Goal: Navigation & Orientation: Find specific page/section

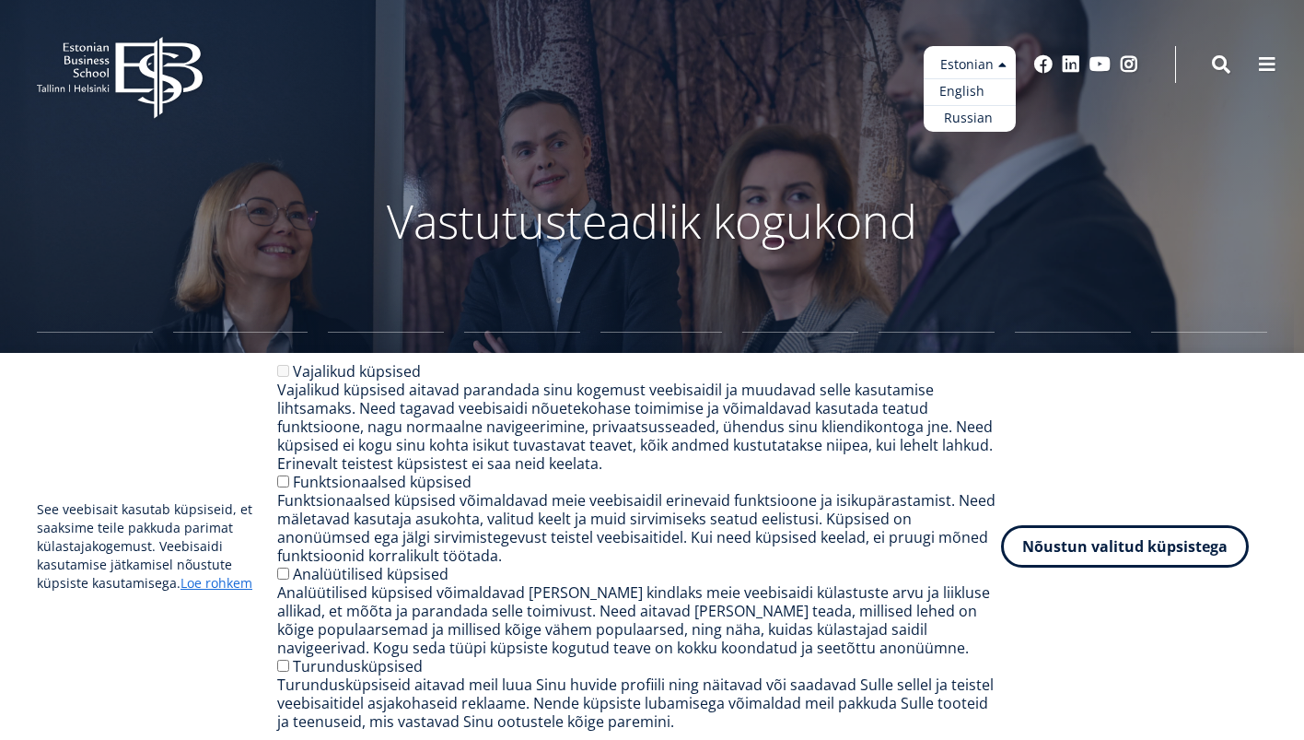
click at [982, 95] on link "English" at bounding box center [970, 91] width 92 height 27
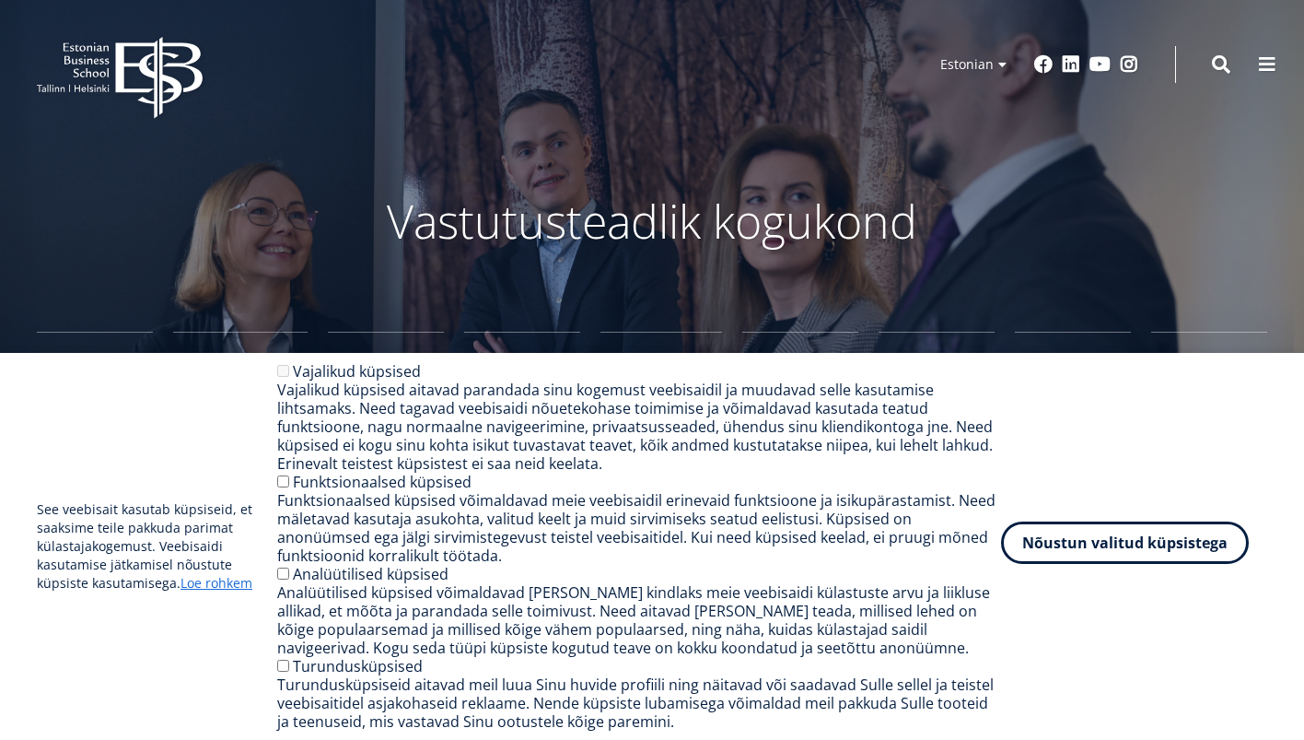
click at [1055, 538] on button "Nõustun valitud küpsistega" at bounding box center [1125, 542] width 248 height 42
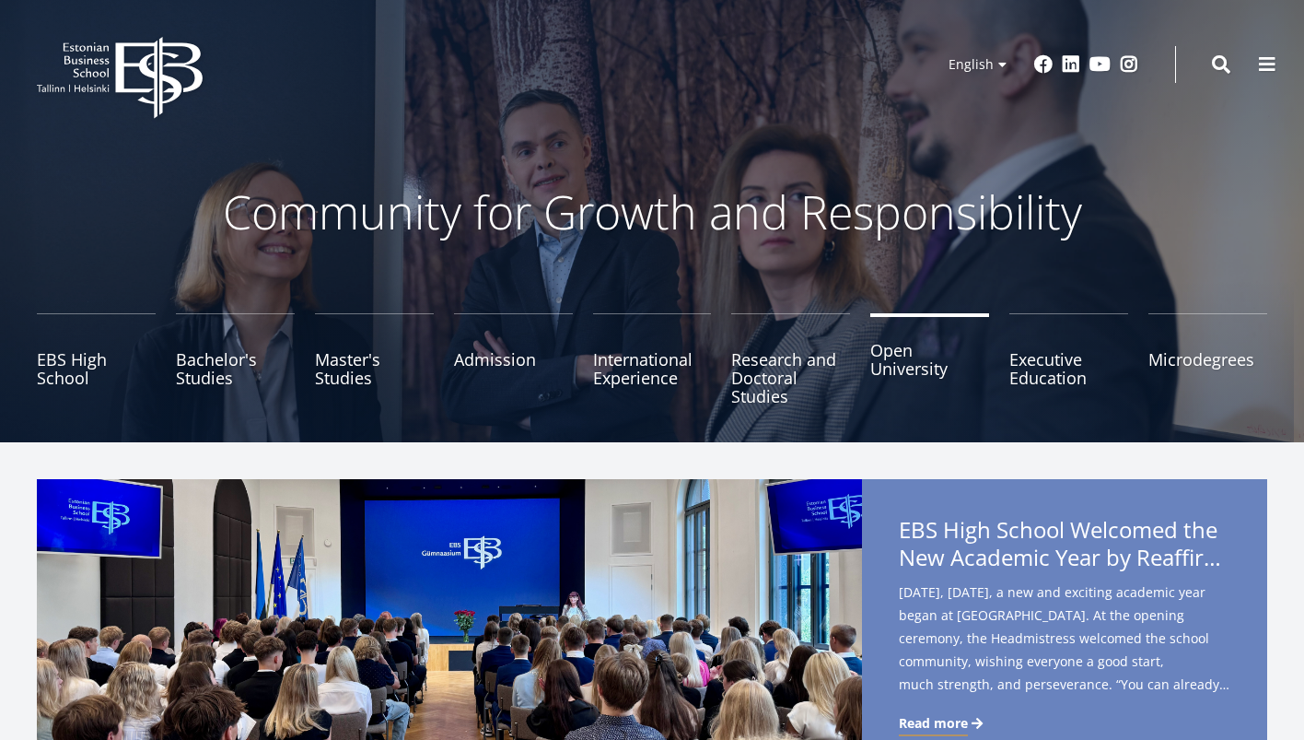
click at [909, 378] on link "Open University" at bounding box center [929, 359] width 119 height 92
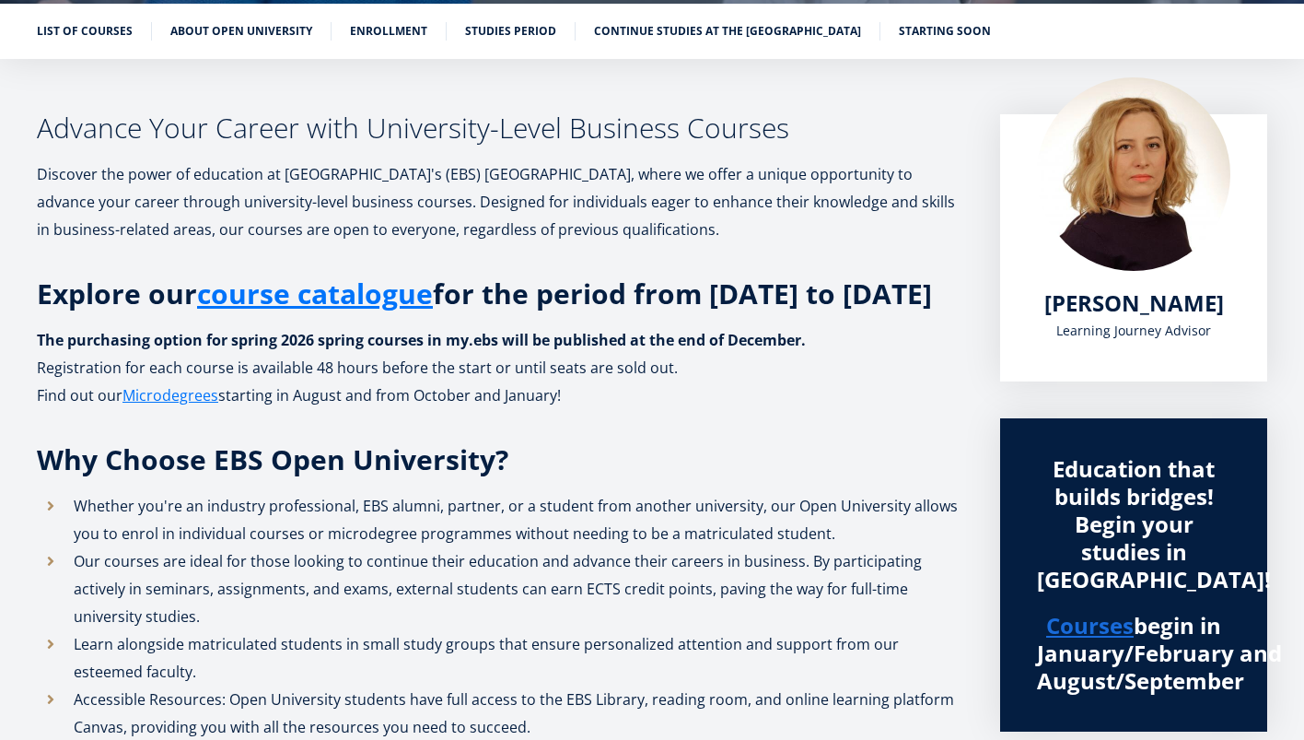
scroll to position [293, 0]
